Goal: Task Accomplishment & Management: Complete application form

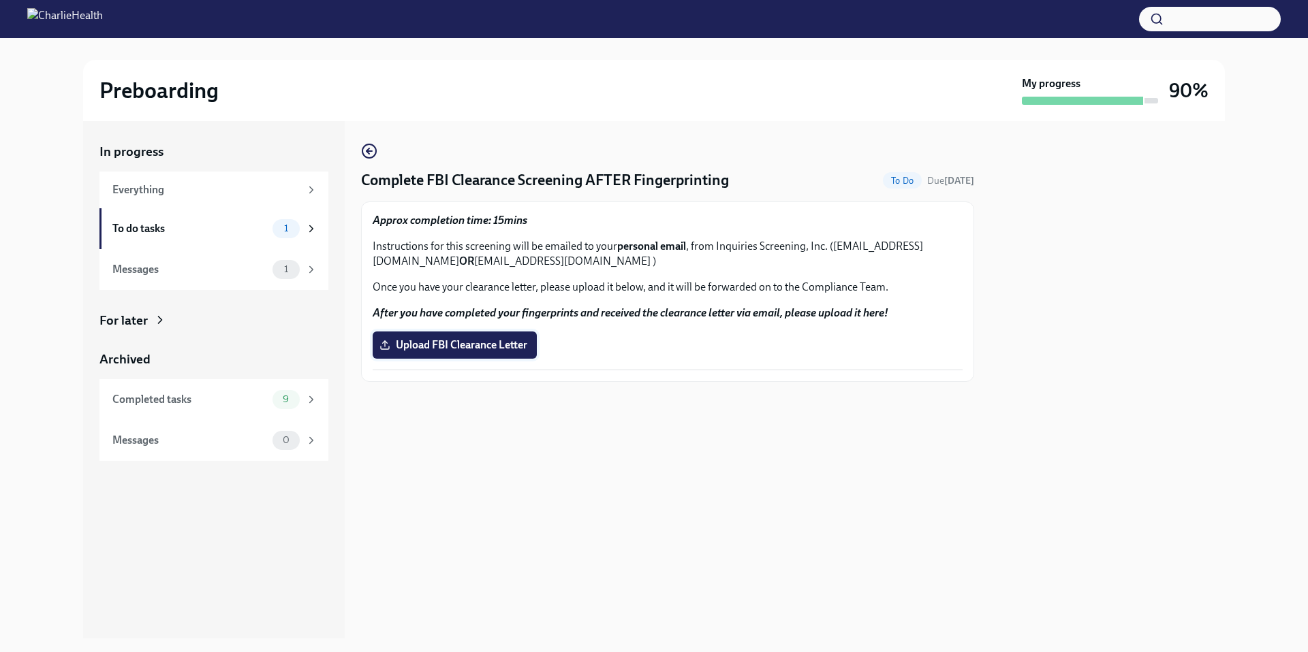
click at [450, 349] on span "Upload FBI Clearance Letter" at bounding box center [454, 346] width 145 height 14
click at [0, 0] on input "Upload FBI Clearance Letter" at bounding box center [0, 0] width 0 height 0
click at [285, 277] on div "1" at bounding box center [285, 269] width 27 height 19
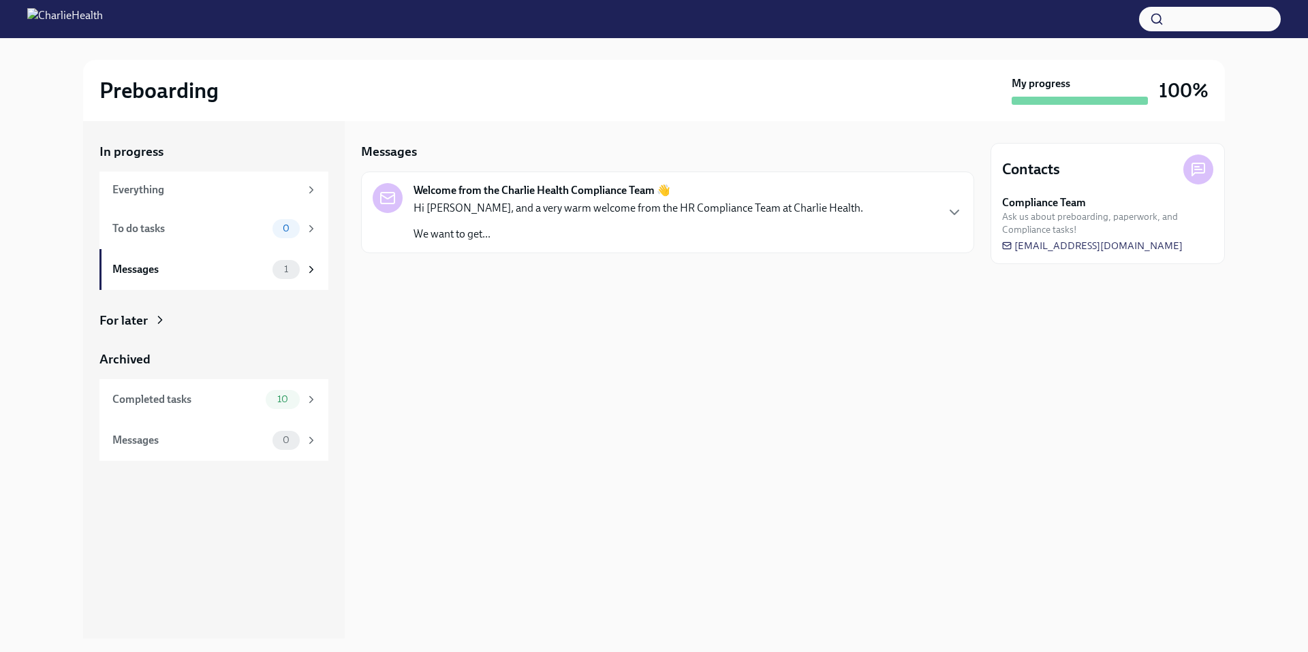
click at [625, 208] on p "Hi [PERSON_NAME], and a very warm welcome from the HR Compliance Team at Charli…" at bounding box center [638, 208] width 450 height 15
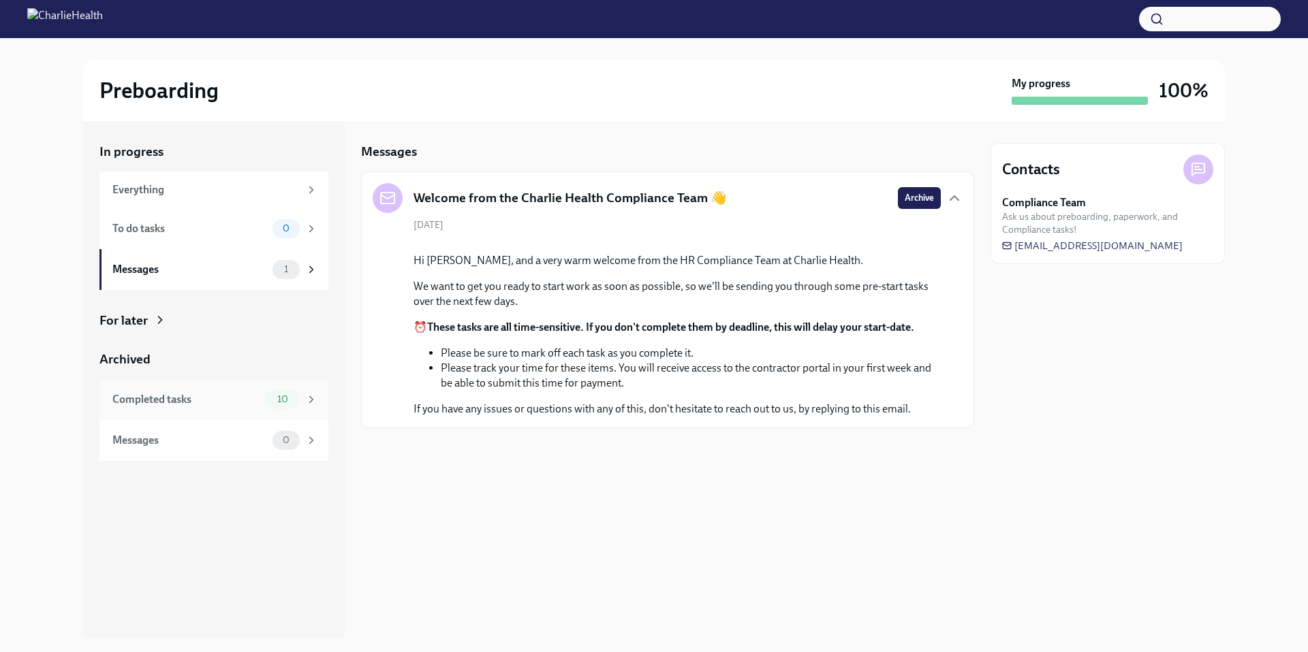
click at [300, 405] on div "10" at bounding box center [292, 399] width 52 height 19
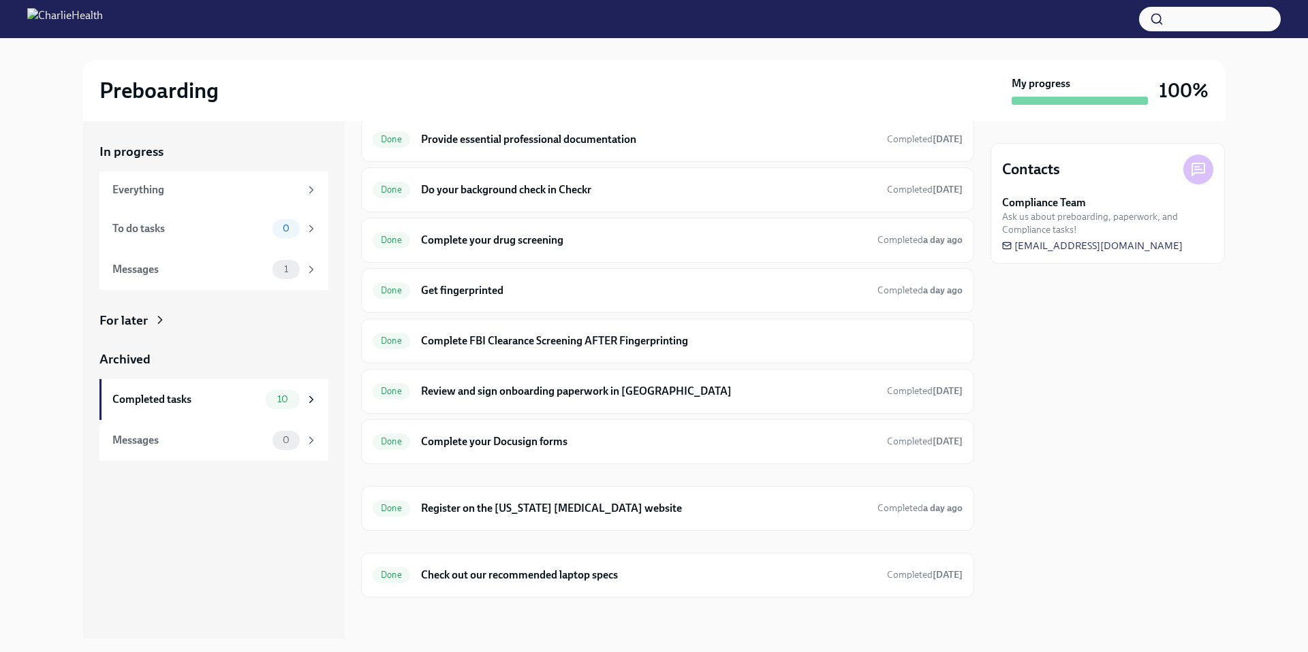
scroll to position [108, 0]
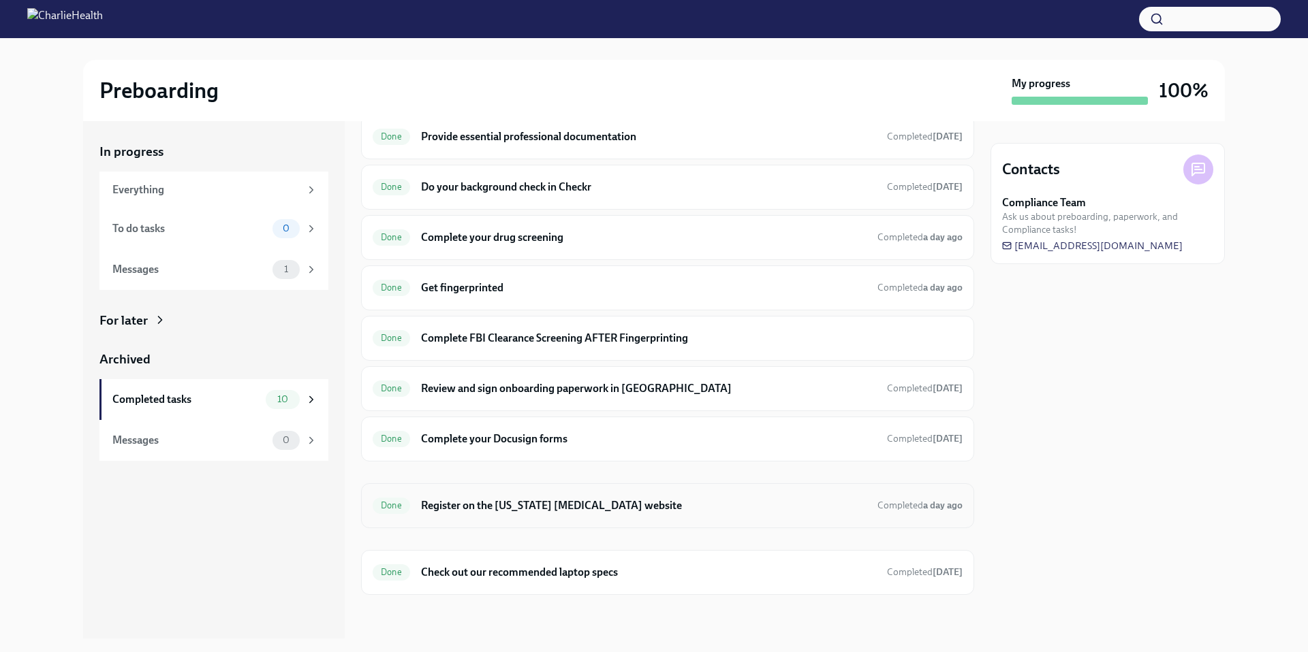
click at [535, 504] on h6 "Register on the [US_STATE] [MEDICAL_DATA] website" at bounding box center [643, 506] width 445 height 15
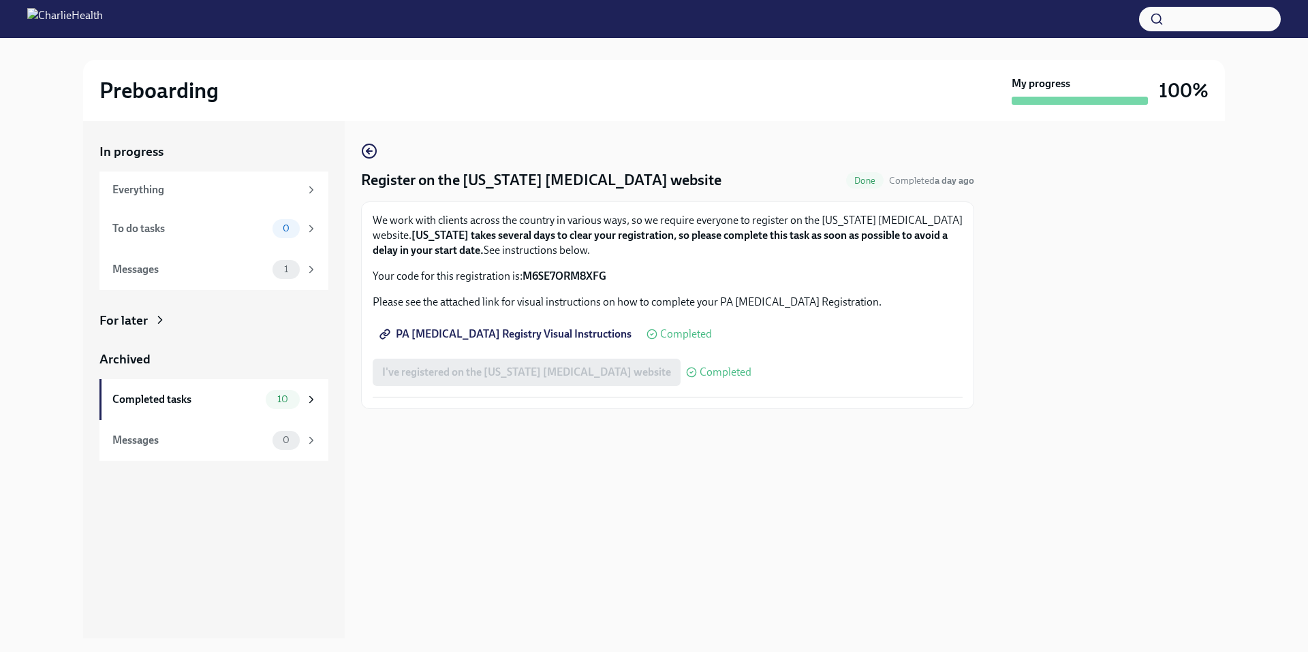
click at [507, 332] on span "PA [MEDICAL_DATA] Registry Visual Instructions" at bounding box center [506, 335] width 249 height 14
